Goal: Task Accomplishment & Management: Use online tool/utility

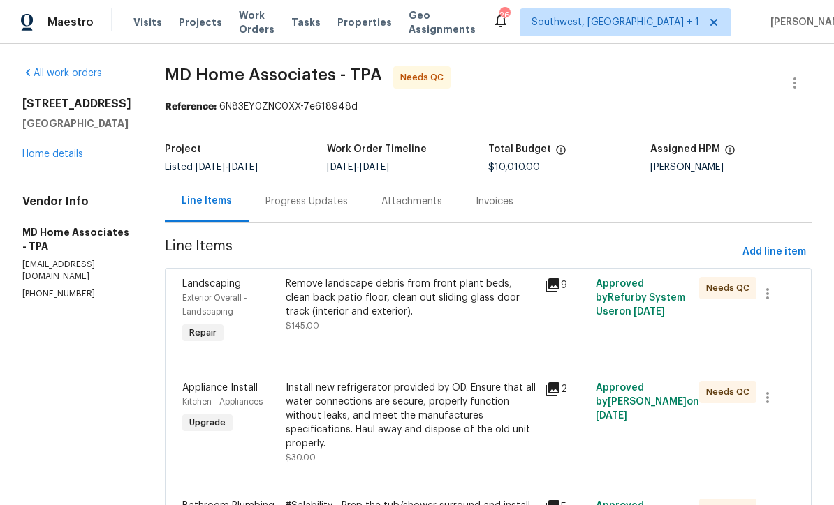
click at [63, 152] on link "Home details" at bounding box center [52, 154] width 61 height 10
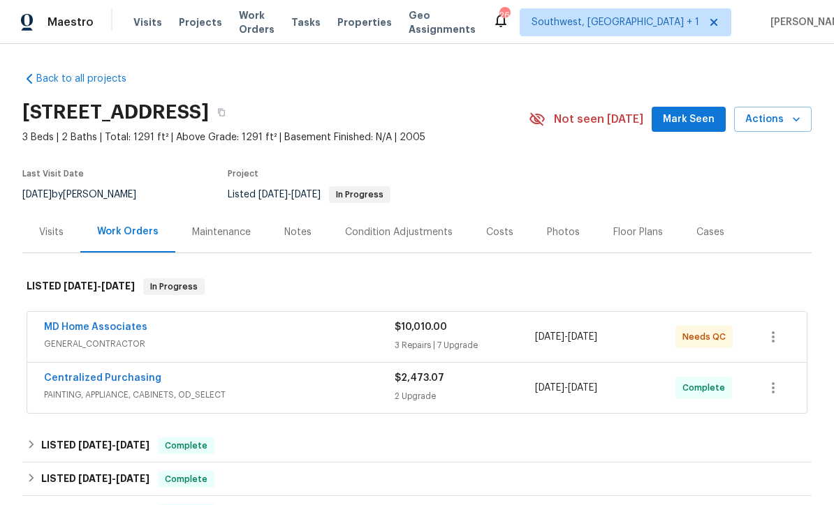
click at [279, 336] on div "MD Home Associates" at bounding box center [219, 328] width 350 height 17
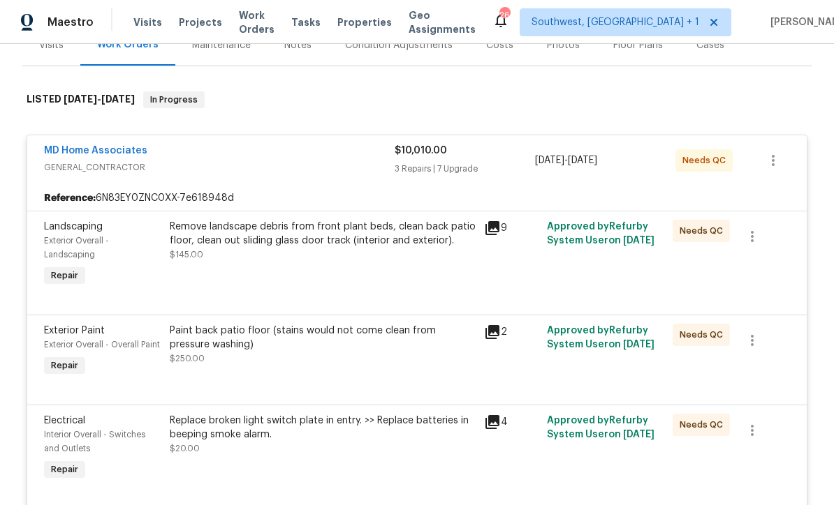
scroll to position [196, 0]
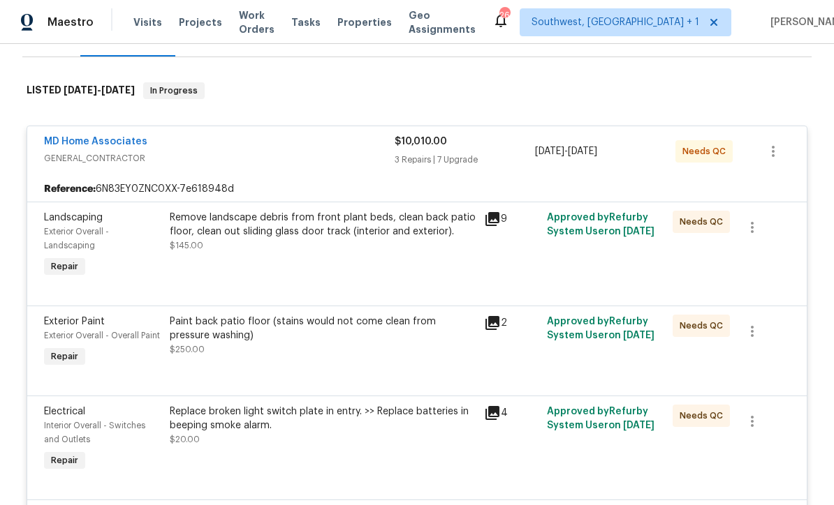
click at [265, 265] on div "Remove landscape debris from front plant beds, clean back patio floor, clean ou…" at bounding box center [322, 246] width 314 height 78
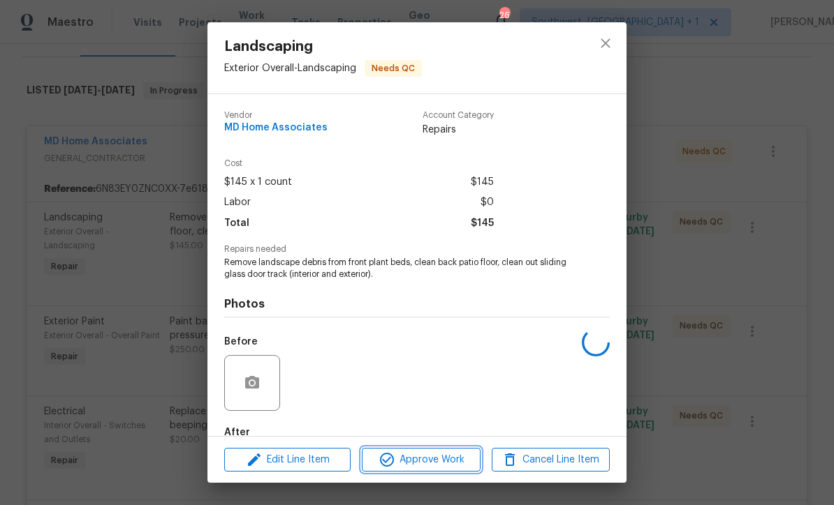
click at [438, 467] on span "Approve Work" at bounding box center [421, 460] width 110 height 17
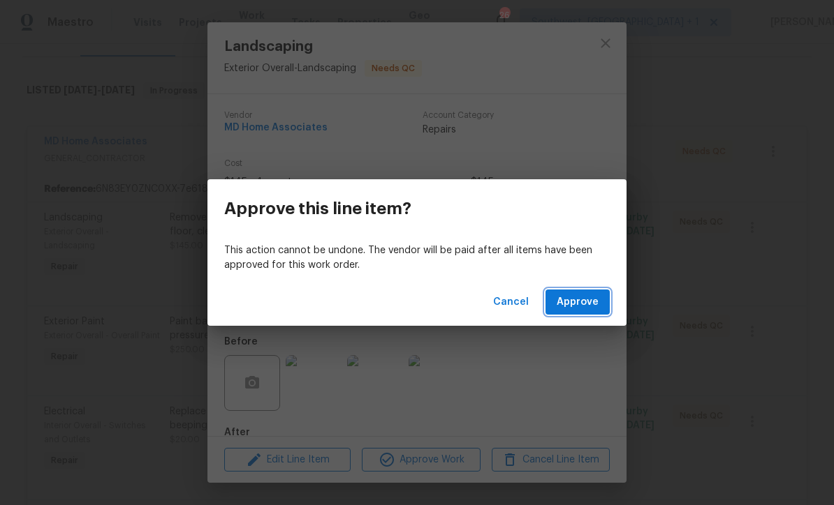
click at [586, 303] on span "Approve" at bounding box center [577, 302] width 42 height 17
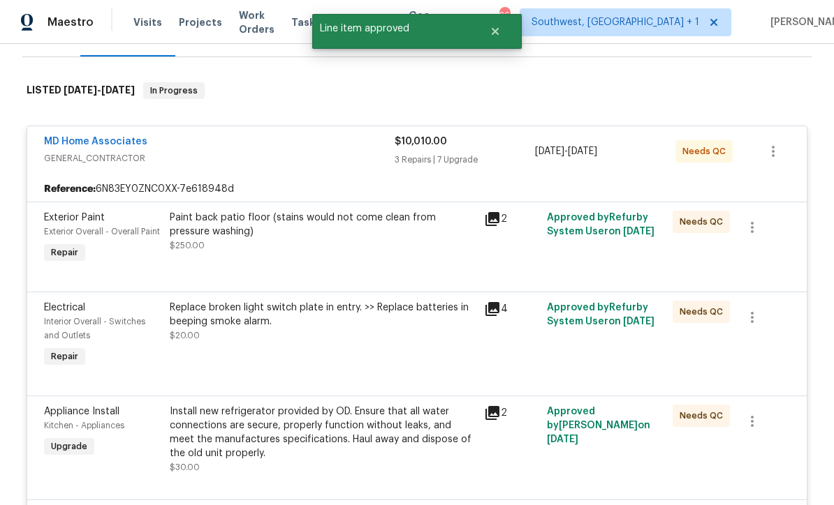
click at [234, 256] on div "Paint back patio floor (stains would not come clean from pressure washing) $250…" at bounding box center [322, 239] width 314 height 64
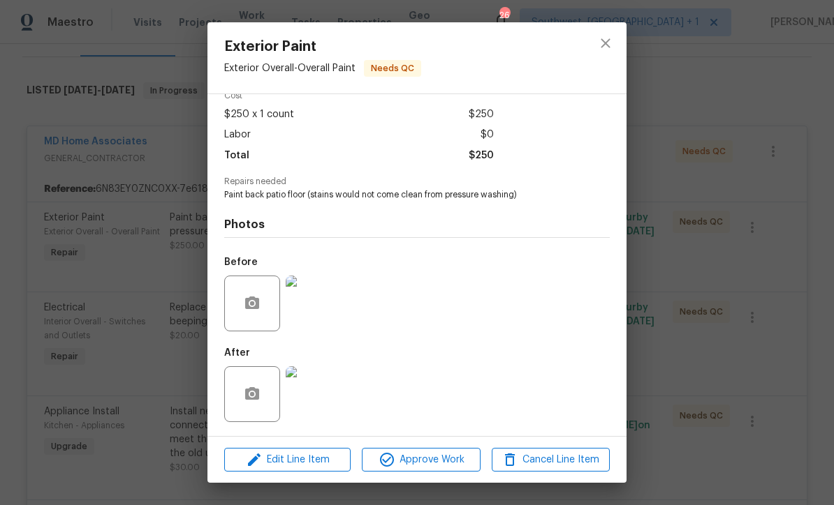
scroll to position [71, 0]
click at [309, 387] on img at bounding box center [314, 395] width 56 height 56
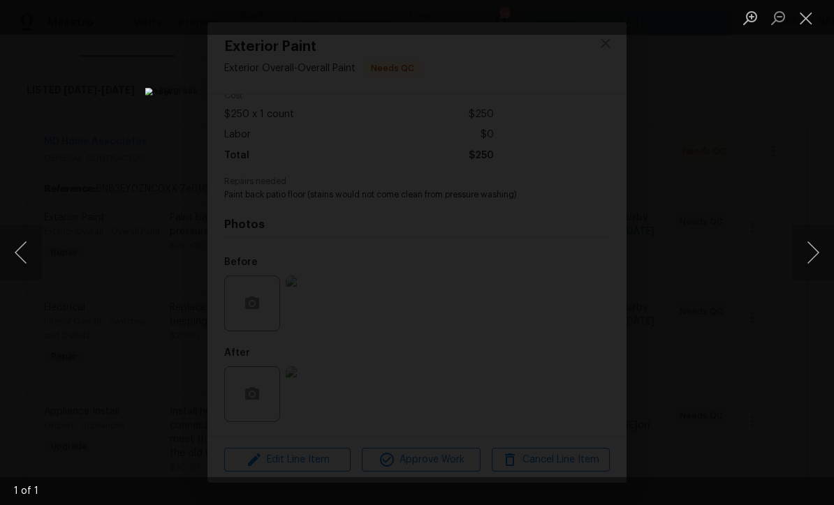
click at [809, 17] on button "Close lightbox" at bounding box center [806, 18] width 28 height 24
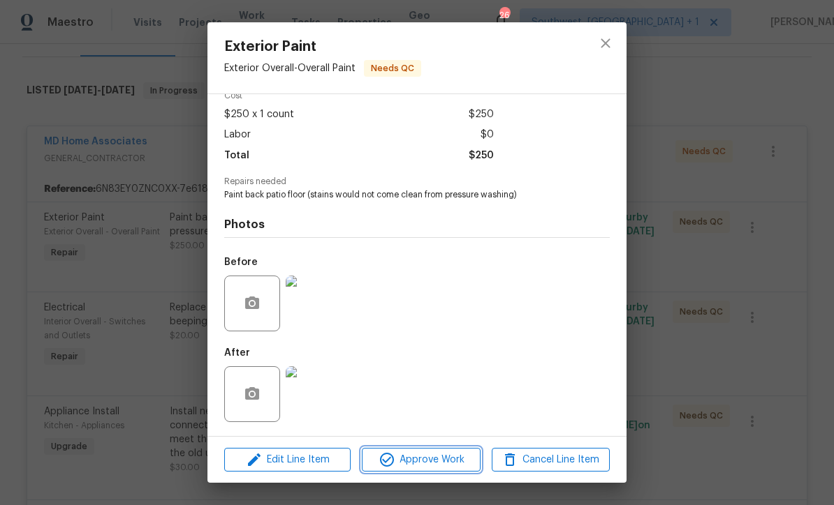
click at [450, 463] on span "Approve Work" at bounding box center [421, 460] width 110 height 17
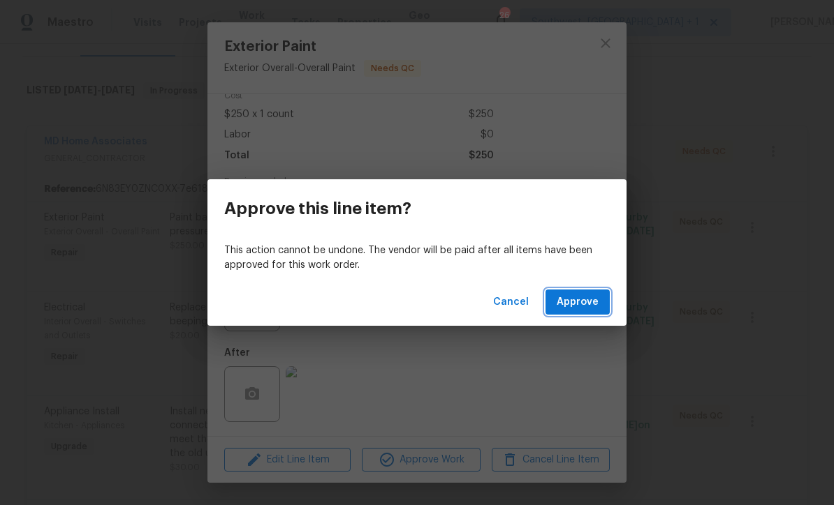
click at [589, 308] on span "Approve" at bounding box center [577, 302] width 42 height 17
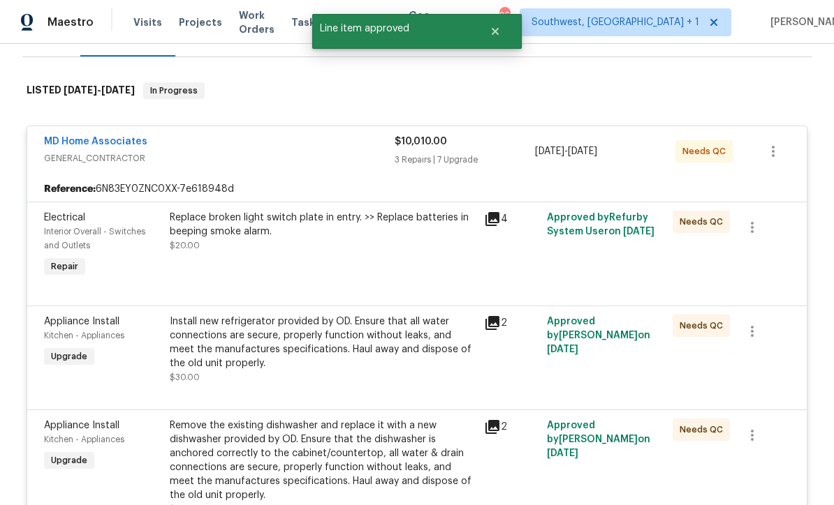
click at [438, 270] on div "Replace broken light switch plate in entry. >> Replace batteries in beeping smo…" at bounding box center [322, 246] width 314 height 78
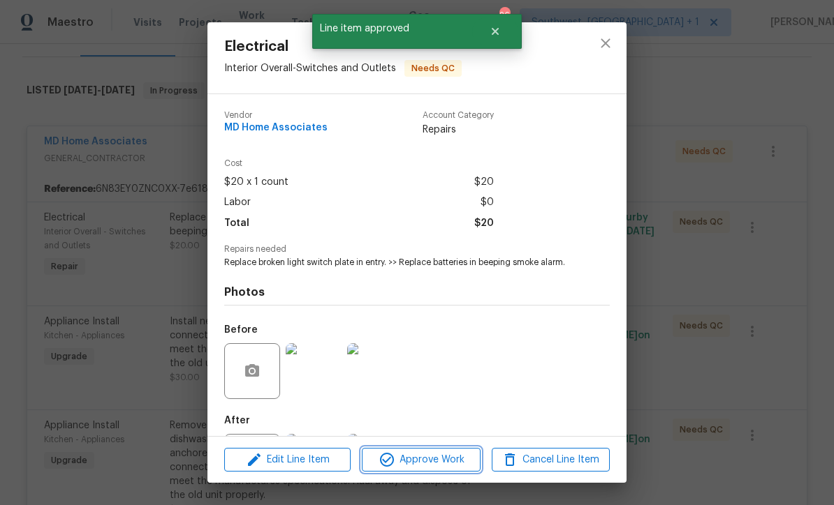
click at [445, 460] on span "Approve Work" at bounding box center [421, 460] width 110 height 17
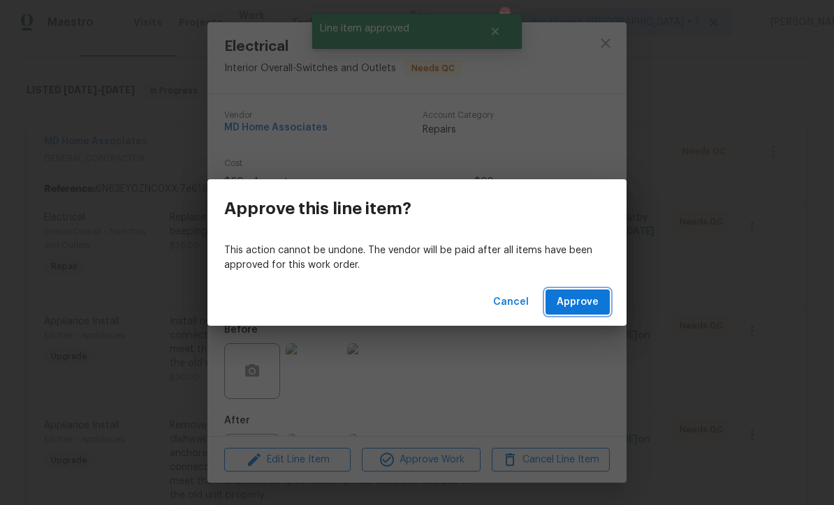
click at [591, 309] on span "Approve" at bounding box center [577, 302] width 42 height 17
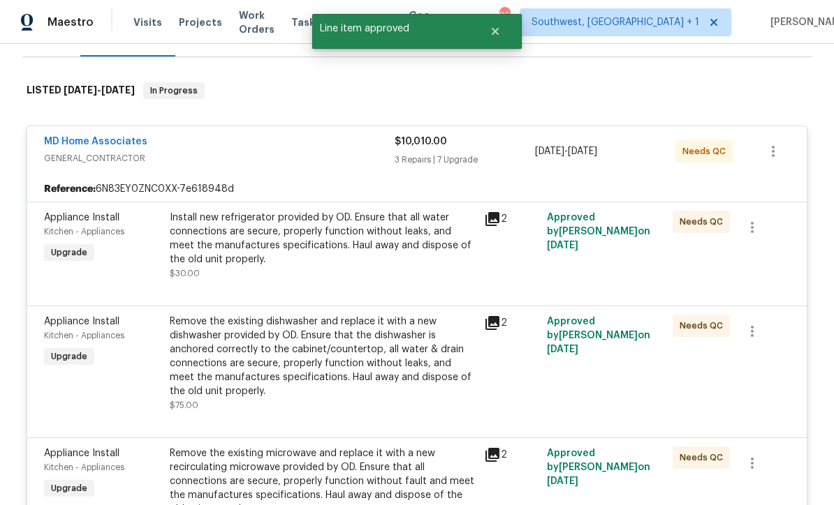
click at [438, 267] on div "Install new refrigerator provided by OD. Ensure that all water connections are …" at bounding box center [323, 246] width 306 height 70
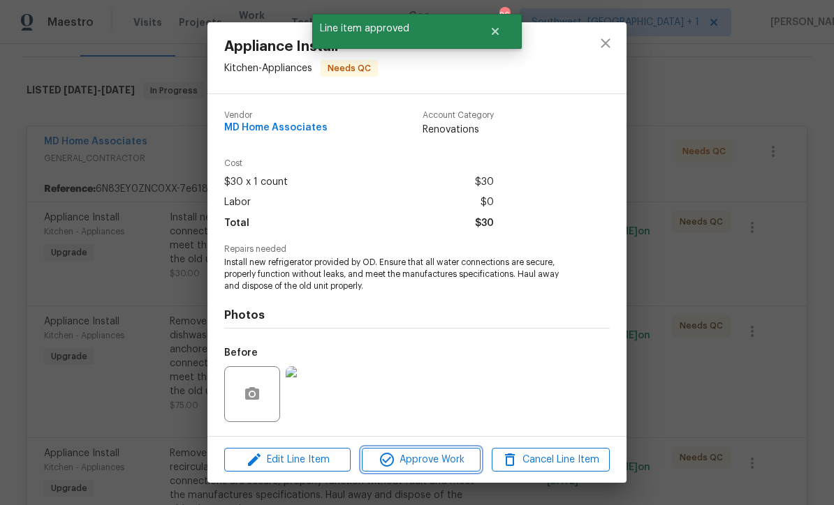
click at [449, 460] on span "Approve Work" at bounding box center [421, 460] width 110 height 17
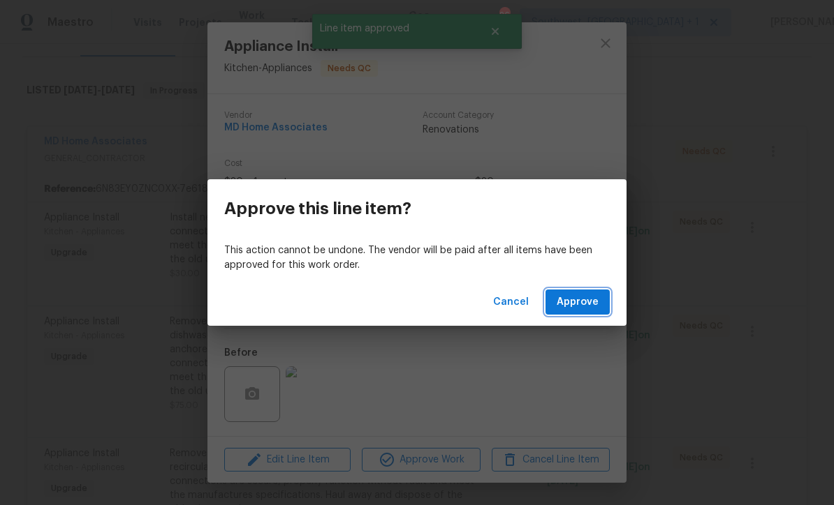
click at [586, 305] on span "Approve" at bounding box center [577, 302] width 42 height 17
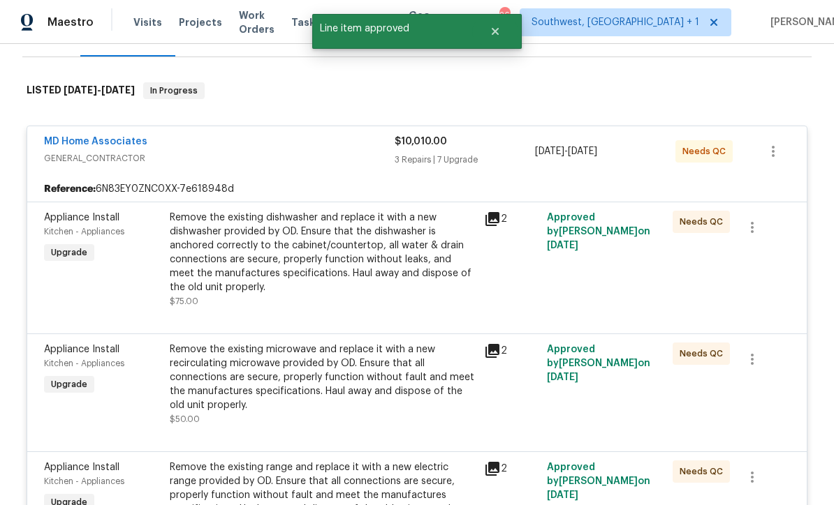
click at [425, 283] on div "Remove the existing dishwasher and replace it with a new dishwasher provided by…" at bounding box center [323, 253] width 306 height 84
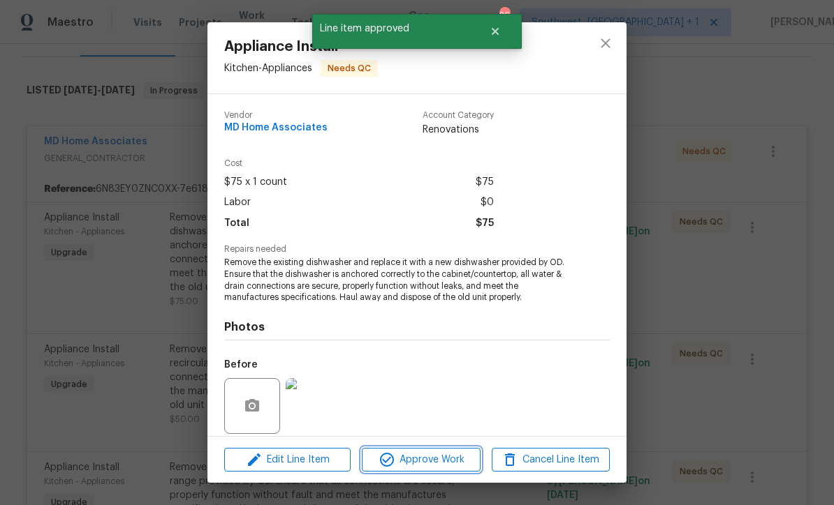
click at [447, 464] on span "Approve Work" at bounding box center [421, 460] width 110 height 17
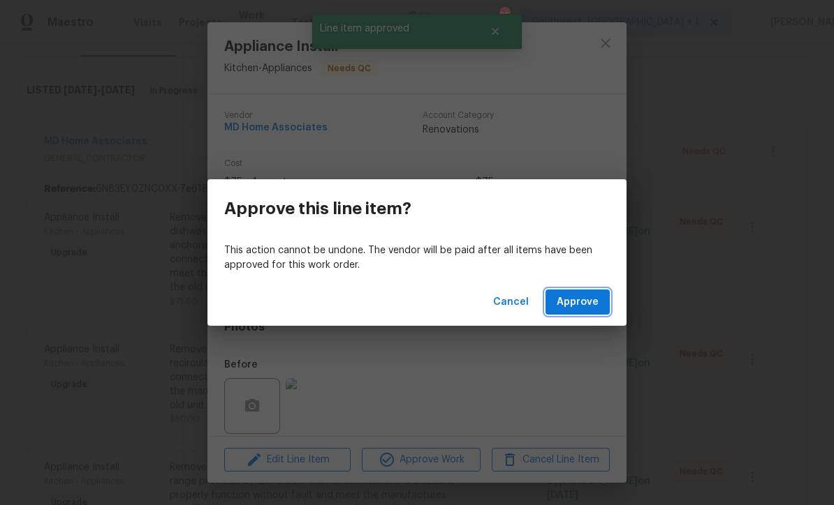
click at [583, 310] on span "Approve" at bounding box center [577, 302] width 42 height 17
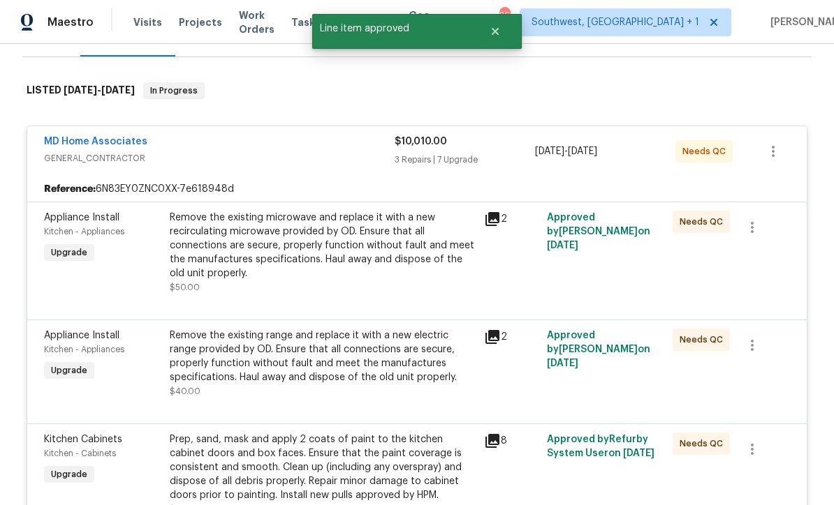
click at [444, 269] on div "Remove the existing microwave and replace it with a new recirculating microwave…" at bounding box center [323, 246] width 306 height 70
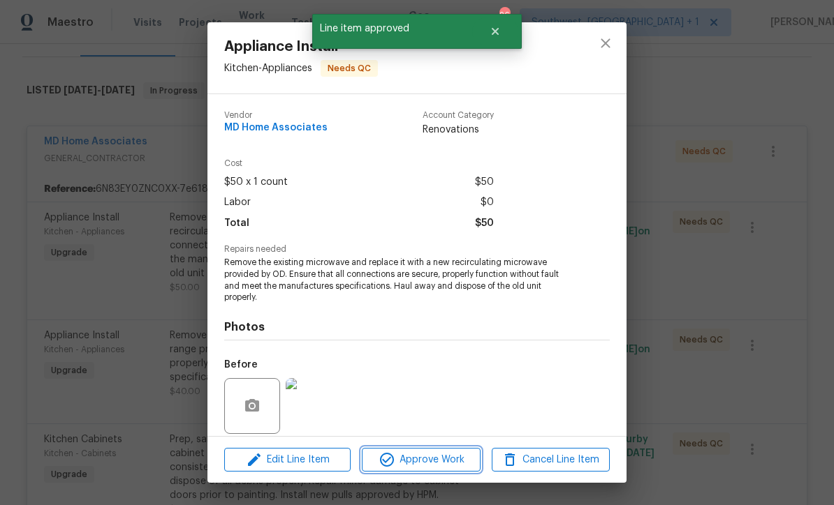
click at [449, 458] on span "Approve Work" at bounding box center [421, 460] width 110 height 17
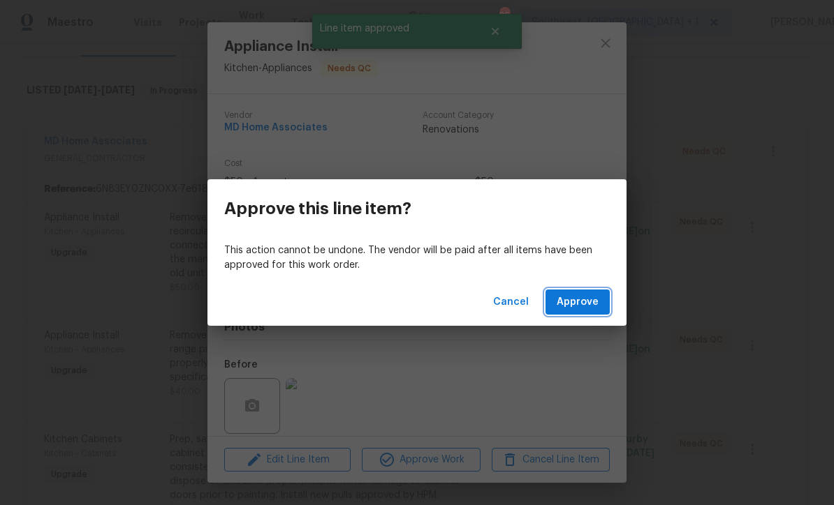
click at [589, 302] on span "Approve" at bounding box center [577, 302] width 42 height 17
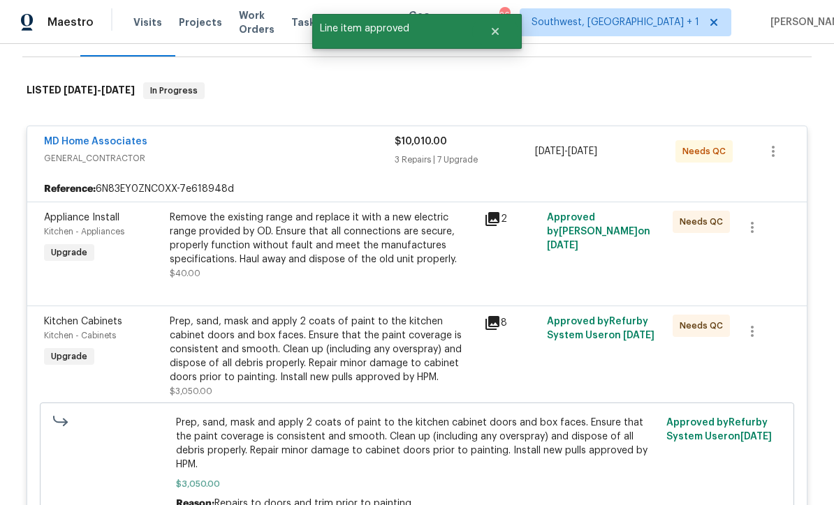
click at [445, 271] on div "Remove the existing range and replace it with a new electric range provided by …" at bounding box center [323, 246] width 306 height 70
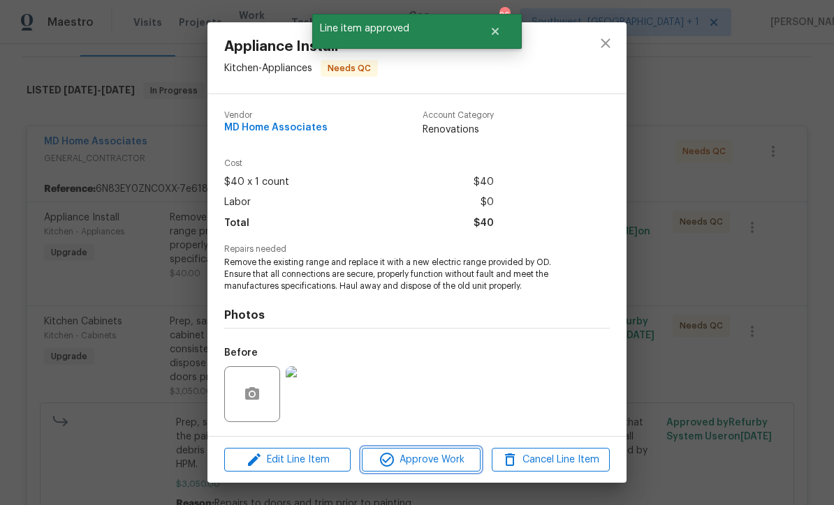
click at [450, 461] on span "Approve Work" at bounding box center [421, 460] width 110 height 17
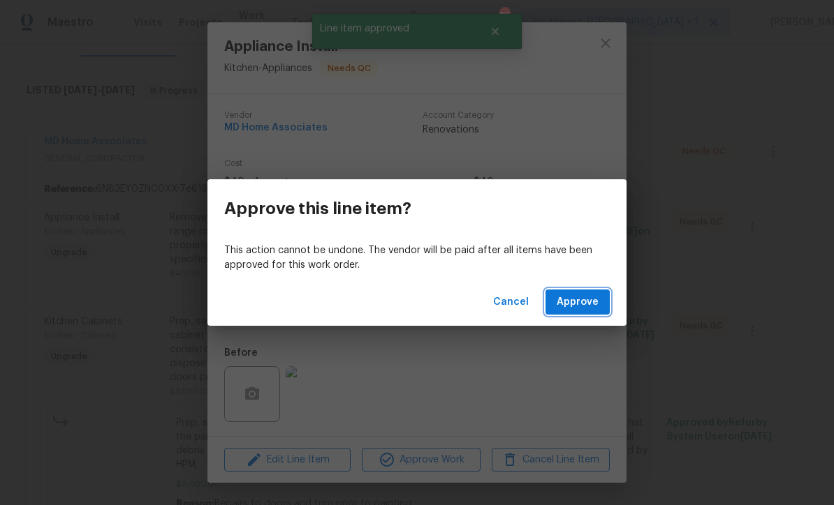
click at [582, 302] on span "Approve" at bounding box center [577, 302] width 42 height 17
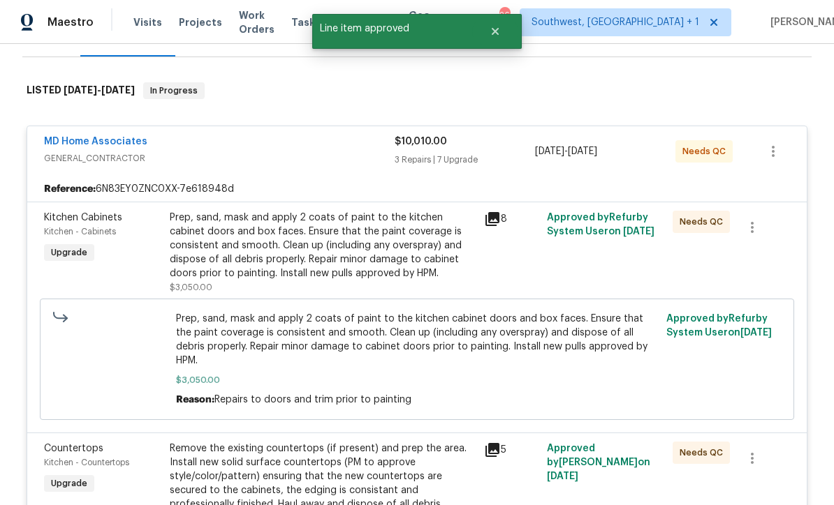
click at [448, 256] on div "Prep, sand, mask and apply 2 coats of paint to the kitchen cabinet doors and bo…" at bounding box center [323, 246] width 306 height 70
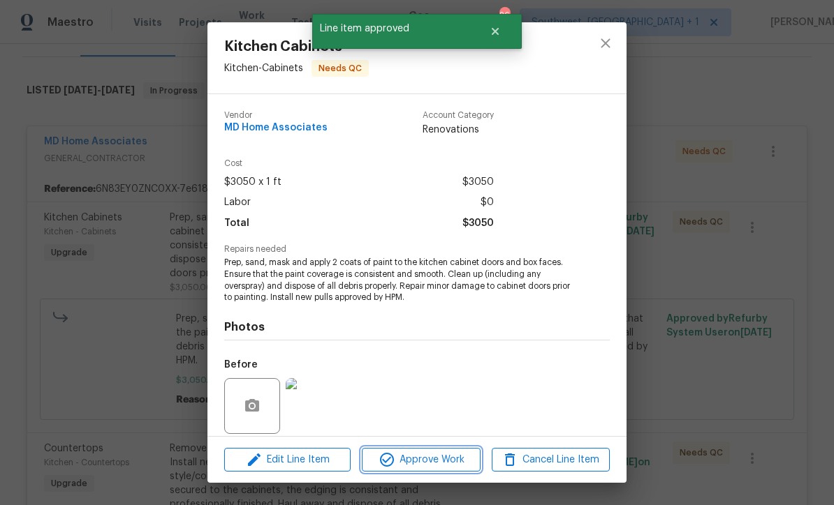
click at [443, 457] on span "Approve Work" at bounding box center [421, 460] width 110 height 17
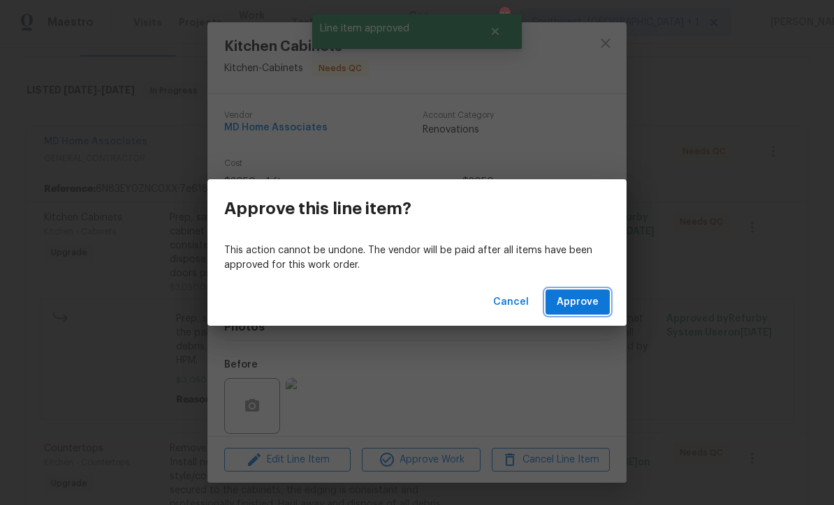
click at [589, 304] on span "Approve" at bounding box center [577, 302] width 42 height 17
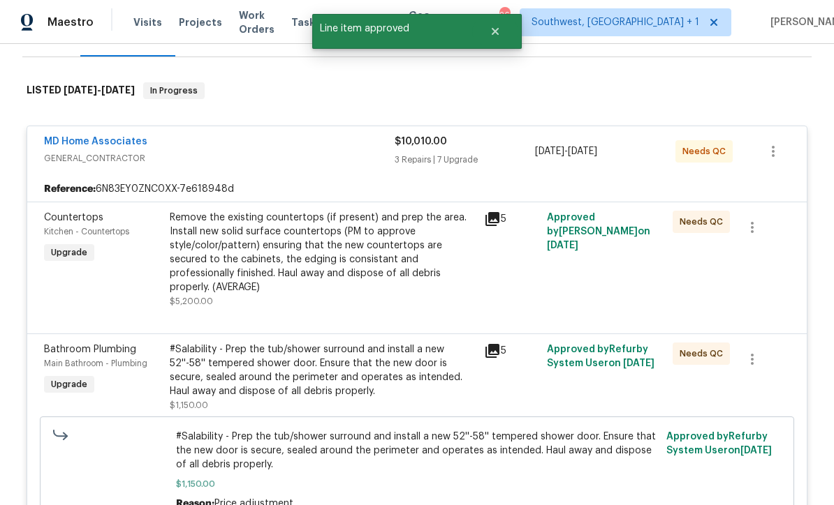
click at [431, 272] on div "Remove the existing countertops (if present) and prep the area. Install new sol…" at bounding box center [323, 253] width 306 height 84
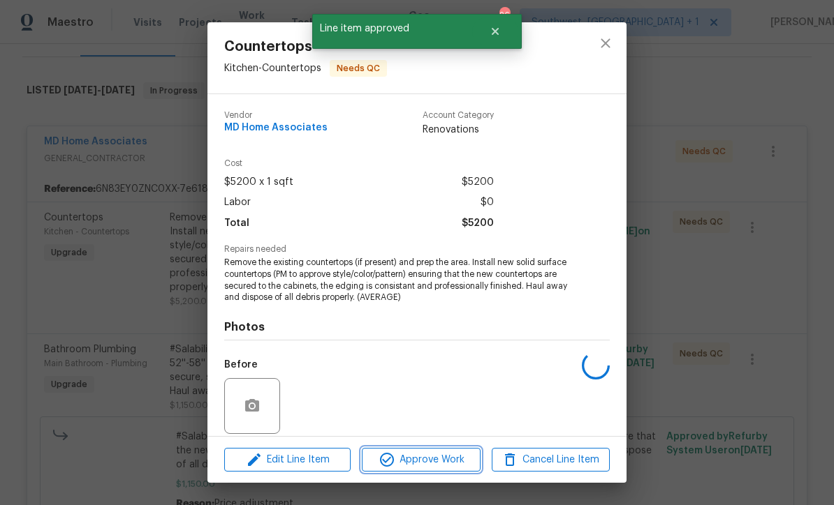
click at [464, 464] on span "Approve Work" at bounding box center [421, 460] width 110 height 17
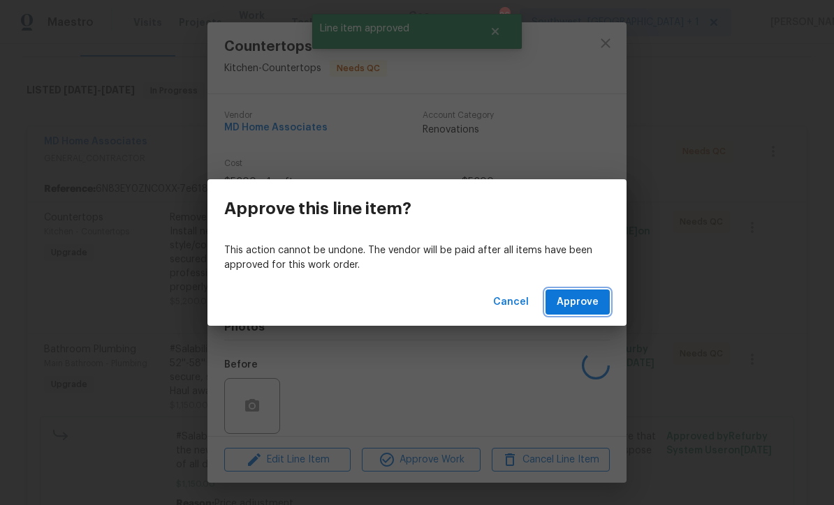
click at [588, 307] on span "Approve" at bounding box center [577, 302] width 42 height 17
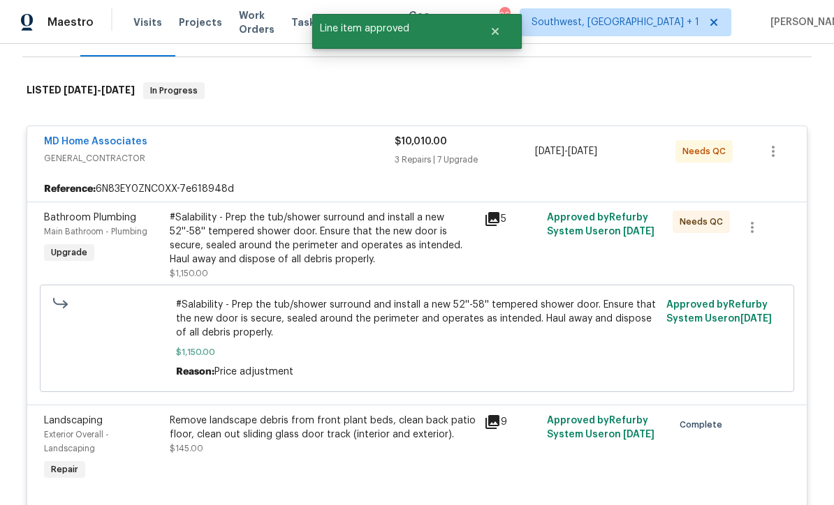
click at [432, 252] on div "#Salability - Prep the tub/shower surround and install a new 52''-58'' tempered…" at bounding box center [323, 239] width 306 height 56
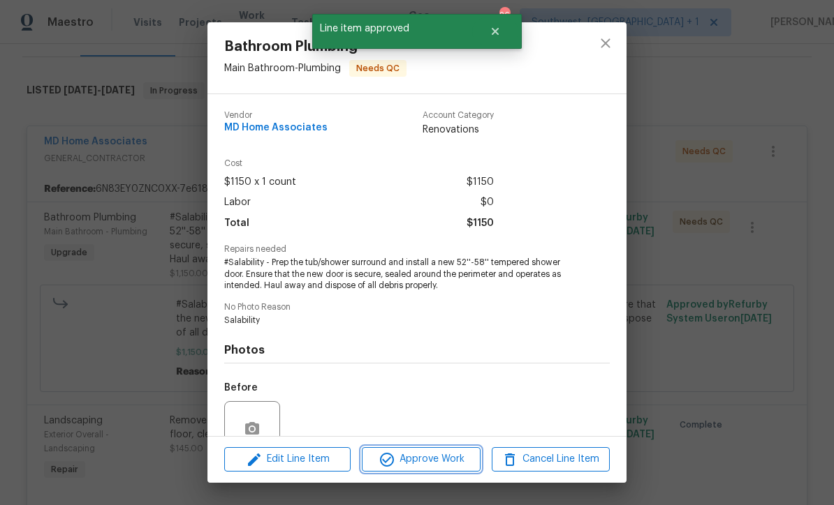
click at [443, 460] on span "Approve Work" at bounding box center [421, 459] width 110 height 17
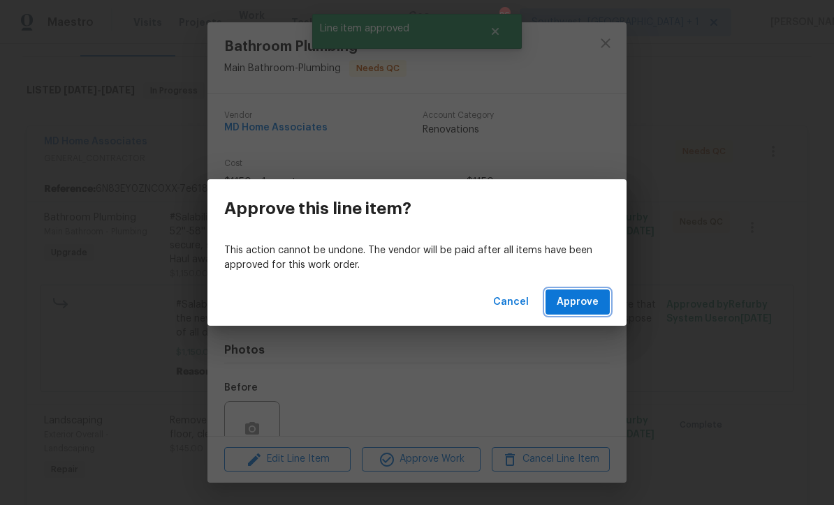
click at [584, 306] on span "Approve" at bounding box center [577, 302] width 42 height 17
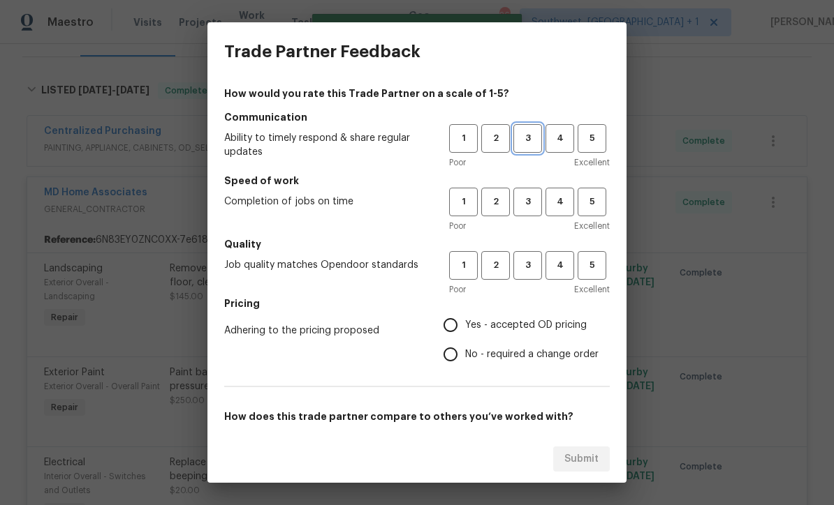
click at [532, 140] on span "3" at bounding box center [528, 139] width 26 height 16
click at [534, 188] on button "3" at bounding box center [527, 202] width 29 height 29
click at [534, 262] on span "3" at bounding box center [528, 266] width 26 height 16
click at [471, 316] on label "Yes - accepted OD pricing" at bounding box center [517, 325] width 163 height 29
click at [465, 316] on input "Yes - accepted OD pricing" at bounding box center [450, 325] width 29 height 29
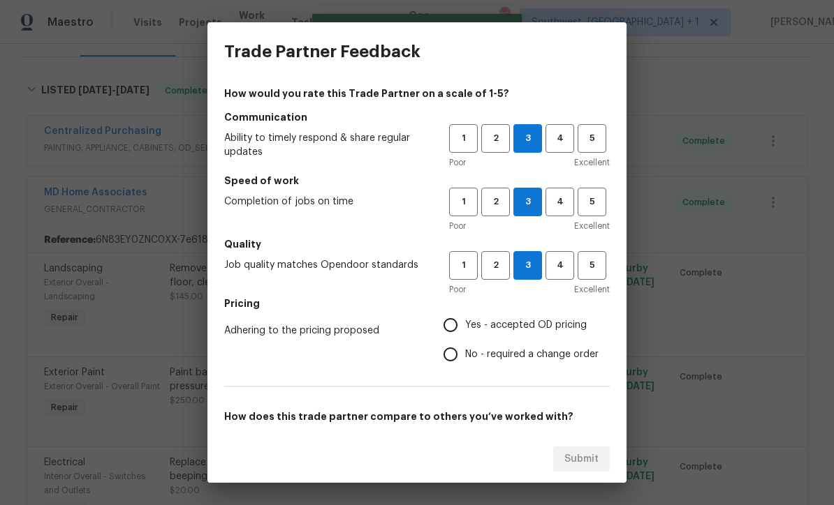
radio input "true"
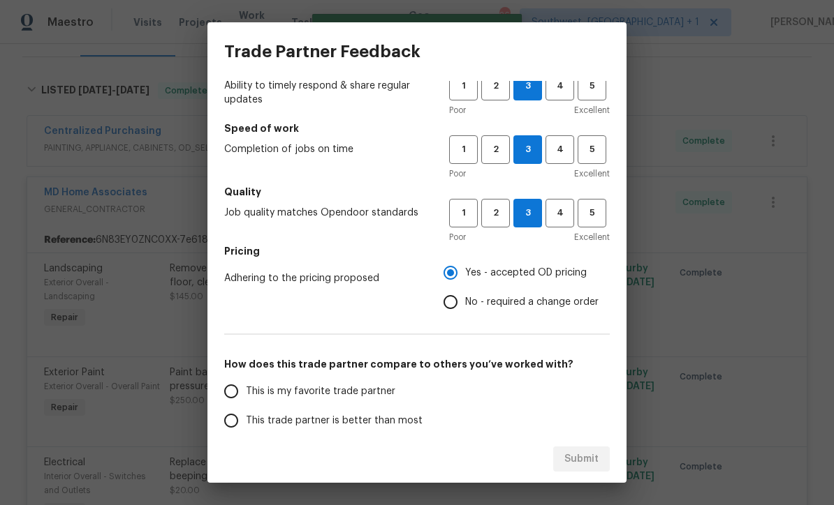
scroll to position [147, 0]
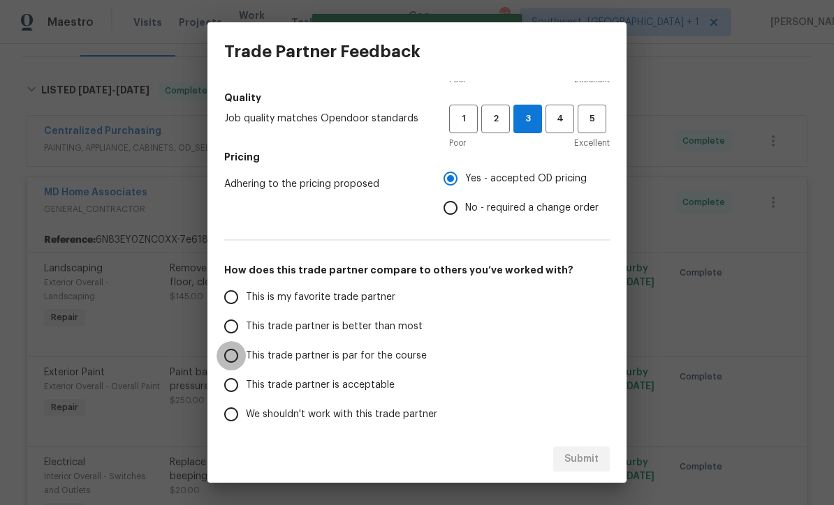
click at [236, 353] on input "This trade partner is par for the course" at bounding box center [230, 355] width 29 height 29
click at [591, 460] on span "Submit" at bounding box center [581, 459] width 34 height 17
radio input "true"
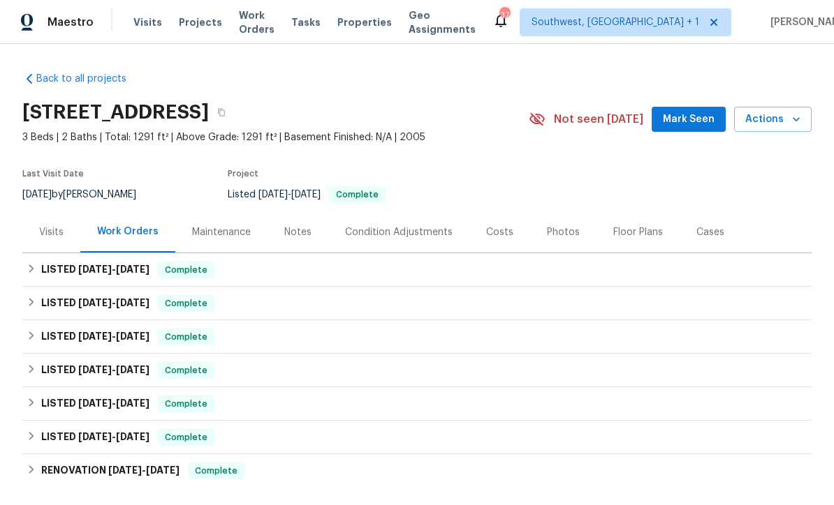
click at [503, 237] on div "Costs" at bounding box center [499, 232] width 27 height 14
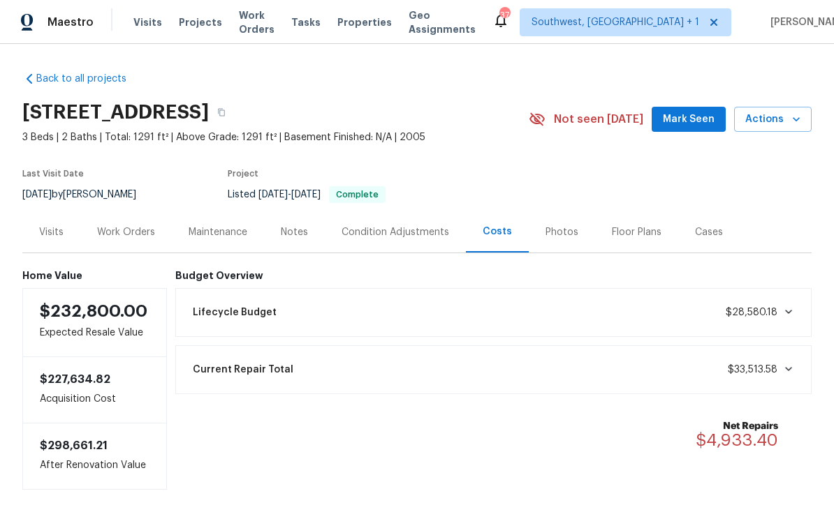
click at [130, 239] on div "Work Orders" at bounding box center [126, 232] width 58 height 14
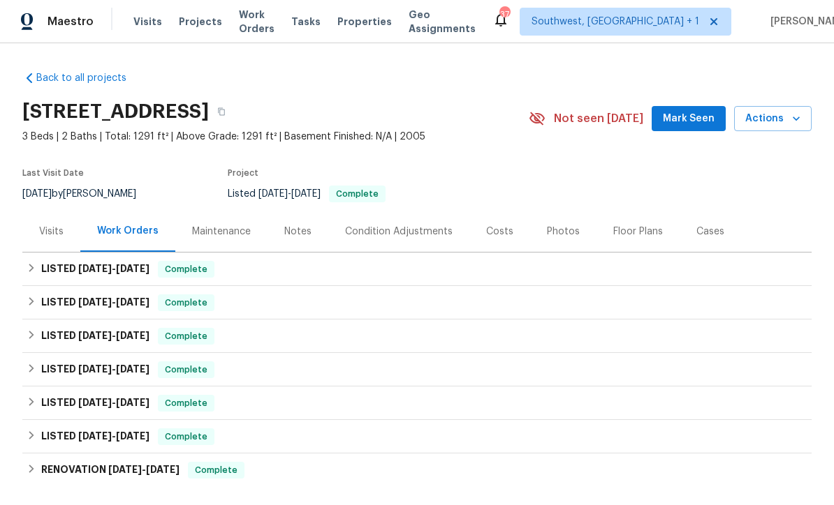
scroll to position [26, 0]
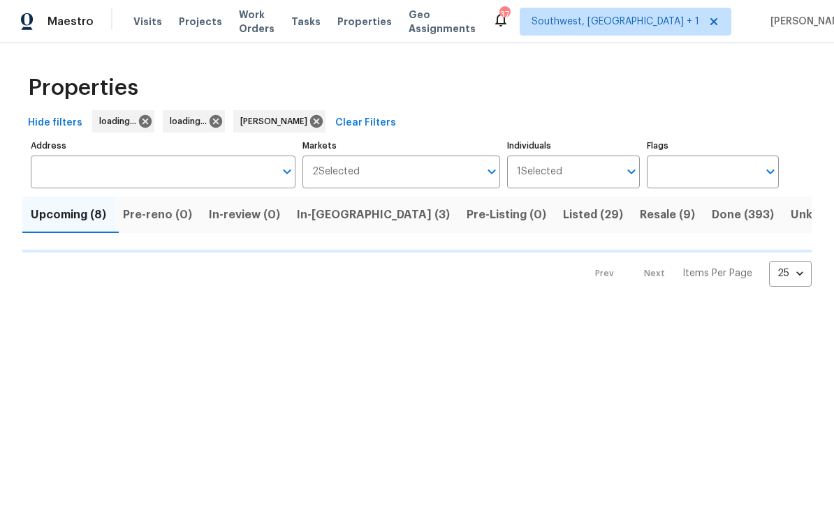
scroll to position [1, 0]
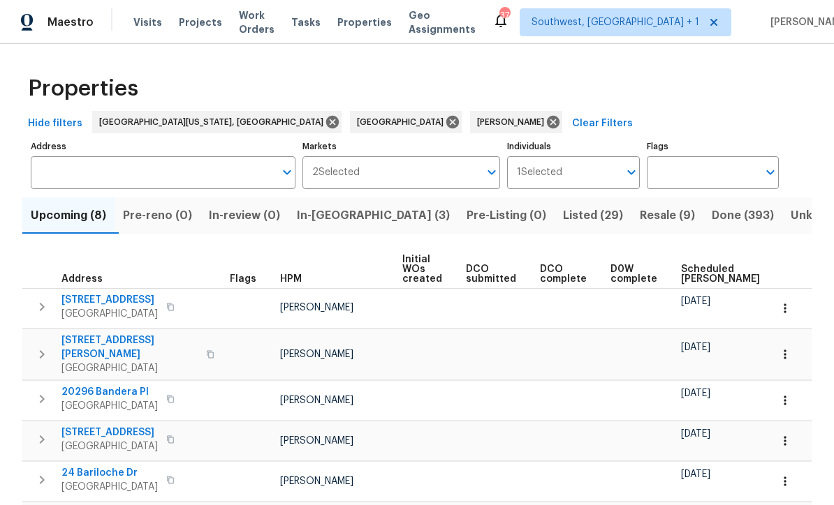
click at [639, 212] on span "Resale (9)" at bounding box center [666, 216] width 55 height 20
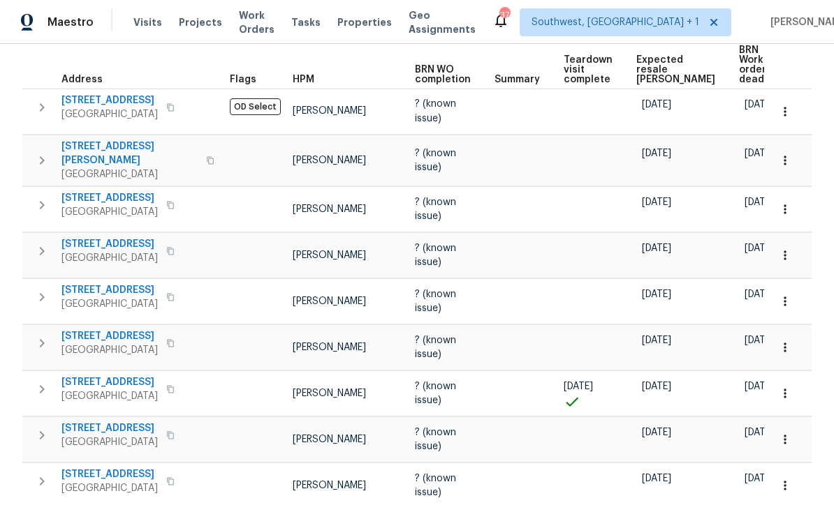
scroll to position [209, 0]
click at [792, 333] on button "button" at bounding box center [784, 348] width 31 height 31
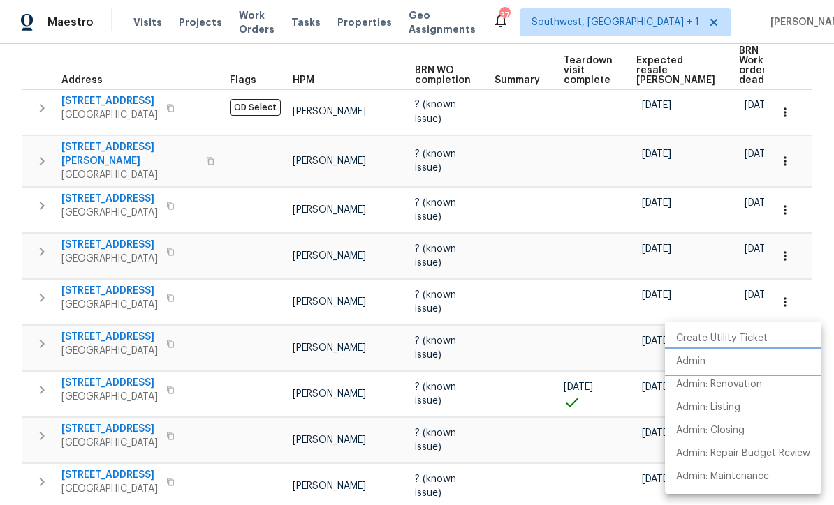
click at [702, 360] on p "Admin" at bounding box center [690, 362] width 29 height 15
